Goal: Task Accomplishment & Management: Manage account settings

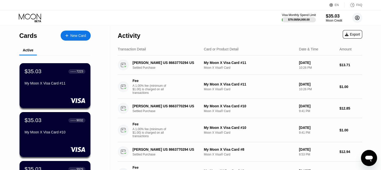
click at [359, 19] on circle at bounding box center [357, 18] width 10 height 10
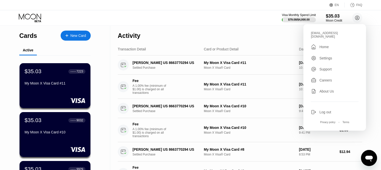
click at [331, 110] on div "Log out" at bounding box center [326, 112] width 12 height 4
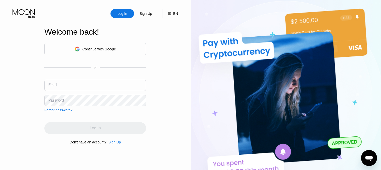
click at [72, 82] on input "text" at bounding box center [95, 85] width 102 height 11
type input "[EMAIL_ADDRESS][DOMAIN_NAME]"
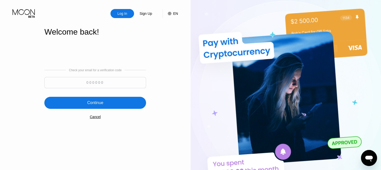
click at [105, 80] on input at bounding box center [95, 82] width 102 height 11
type input "609700"
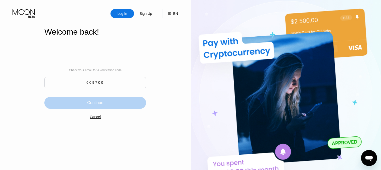
click at [105, 105] on div "Continue" at bounding box center [95, 103] width 102 height 12
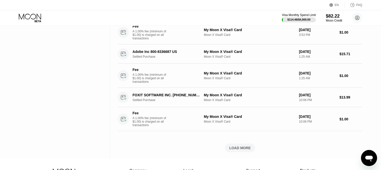
scroll to position [426, 0]
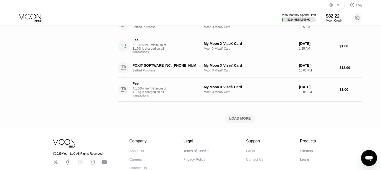
click at [250, 121] on div "LOAD MORE" at bounding box center [240, 118] width 22 height 5
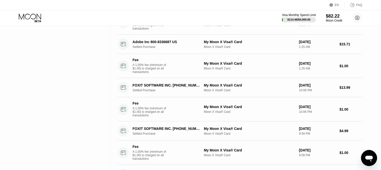
scroll to position [251, 0]
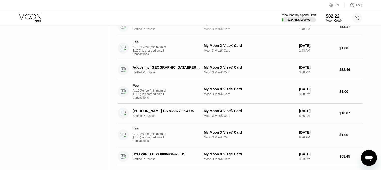
drag, startPoint x: 295, startPoint y: 40, endPoint x: 21, endPoint y: 165, distance: 301.3
drag, startPoint x: 21, startPoint y: 165, endPoint x: 94, endPoint y: 49, distance: 137.2
click at [34, 21] on icon at bounding box center [30, 18] width 23 height 9
click at [34, 16] on icon at bounding box center [30, 18] width 23 height 9
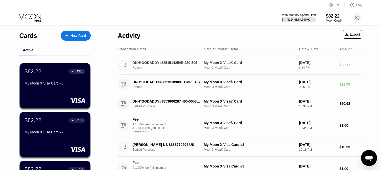
click at [171, 66] on div "Refund" at bounding box center [170, 68] width 74 height 4
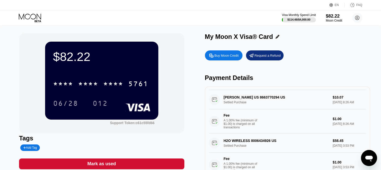
scroll to position [201, 0]
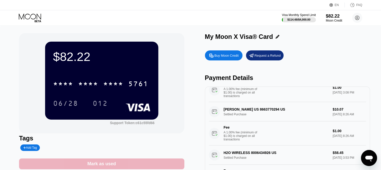
click at [108, 166] on div "Mark as used" at bounding box center [101, 164] width 29 height 6
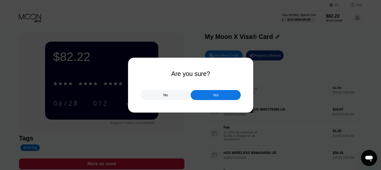
click at [215, 96] on div "Yes" at bounding box center [216, 95] width 6 height 5
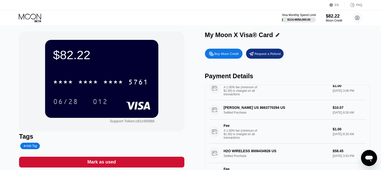
scroll to position [0, 0]
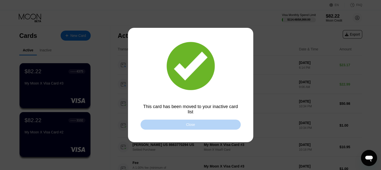
click at [219, 125] on div "Close" at bounding box center [191, 125] width 100 height 10
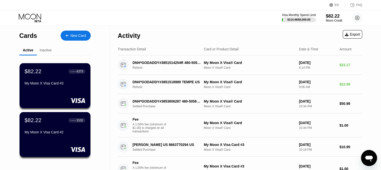
click at [50, 53] on div "Inactive" at bounding box center [46, 51] width 18 height 10
click at [42, 50] on div "Inactive" at bounding box center [46, 50] width 12 height 4
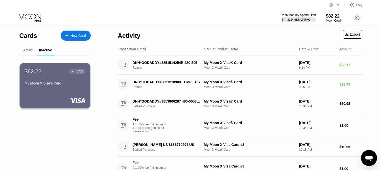
click at [27, 51] on div "Active" at bounding box center [28, 50] width 10 height 4
